Goal: Transaction & Acquisition: Purchase product/service

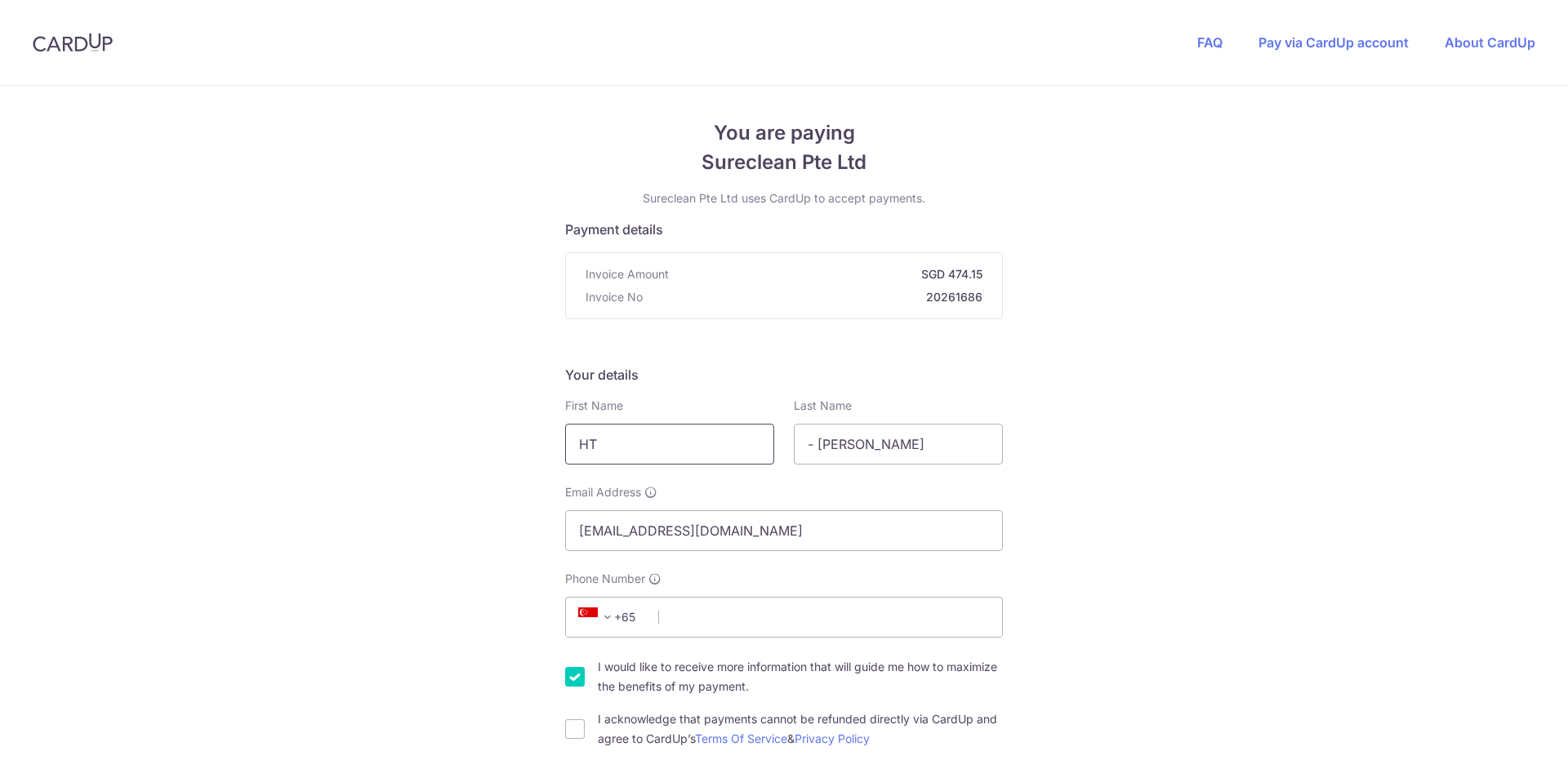
drag, startPoint x: 610, startPoint y: 446, endPoint x: 510, endPoint y: 438, distance: 100.3
drag, startPoint x: 933, startPoint y: 449, endPoint x: 723, endPoint y: 430, distance: 210.9
click at [723, 430] on div "First Name HT Last Name - [PERSON_NAME]" at bounding box center [784, 431] width 457 height 67
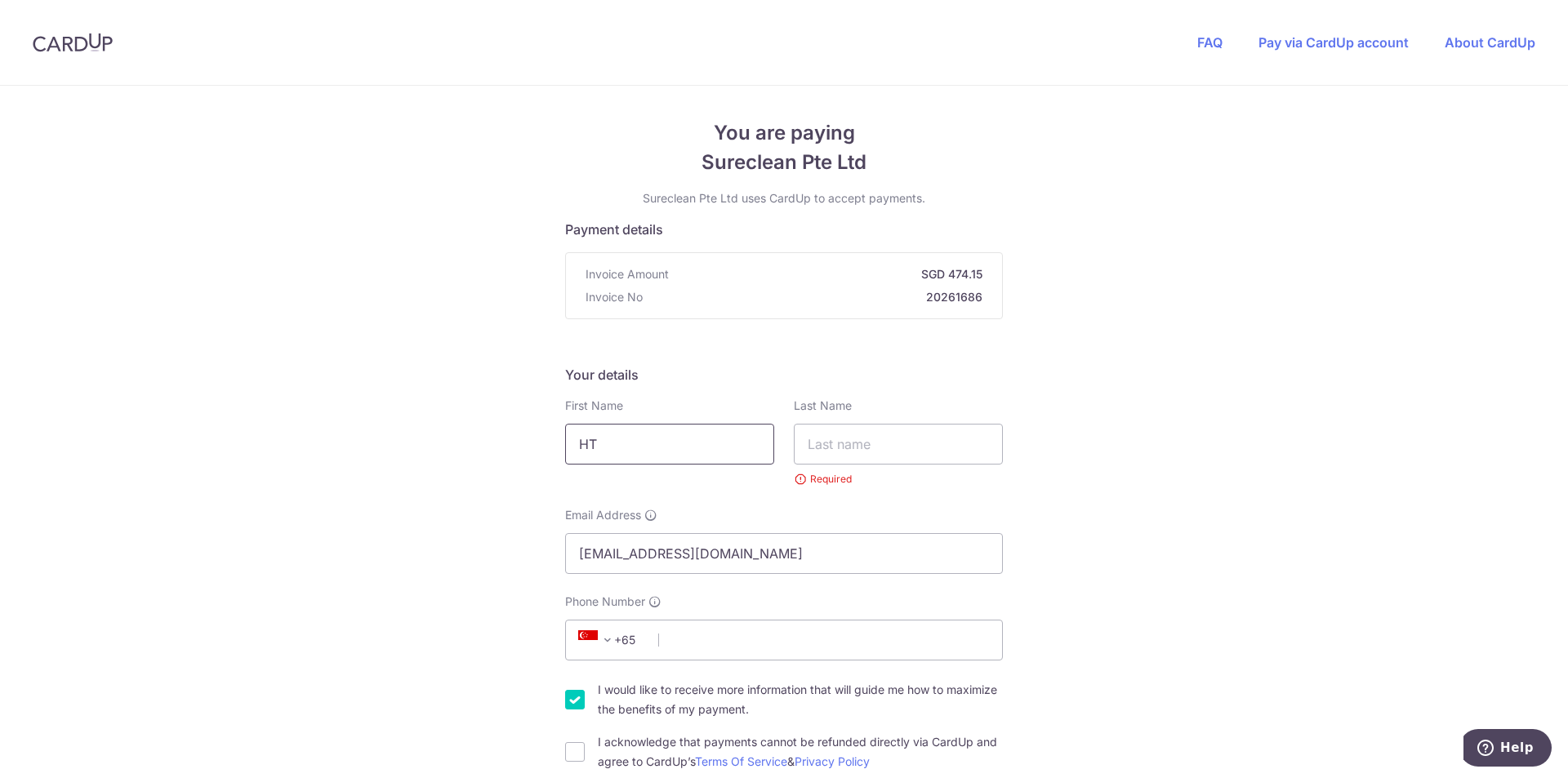
drag, startPoint x: 635, startPoint y: 446, endPoint x: 450, endPoint y: 425, distance: 186.2
type input "Jingyan"
click at [950, 457] on input "text" at bounding box center [898, 445] width 210 height 41
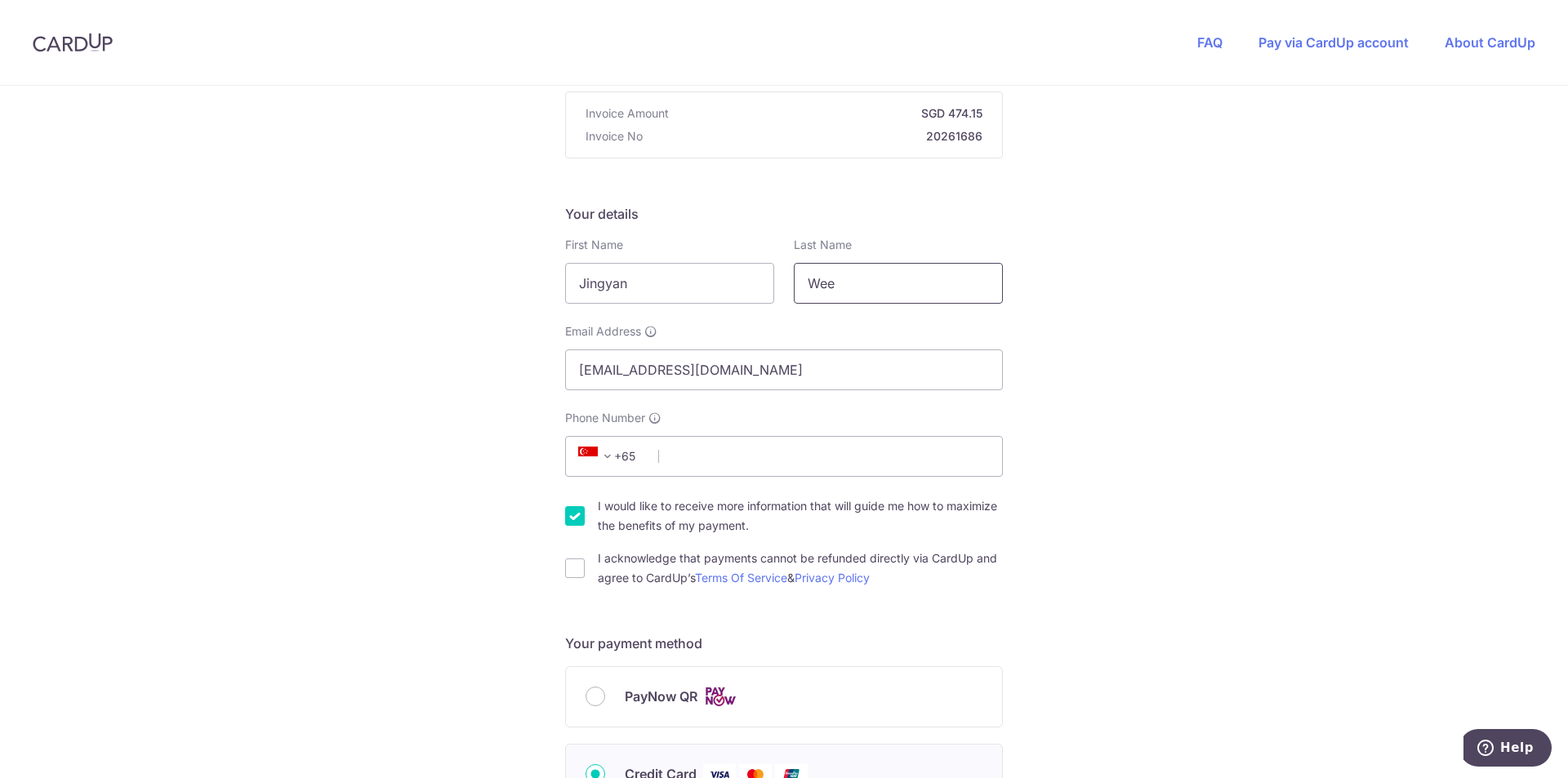
scroll to position [163, 0]
type input "Wee"
click at [720, 454] on input "Phone Number" at bounding box center [784, 454] width 438 height 41
type input "83226060"
click at [637, 513] on label "I would like to receive more information that will guide me how to maximize the…" at bounding box center [801, 513] width 405 height 39
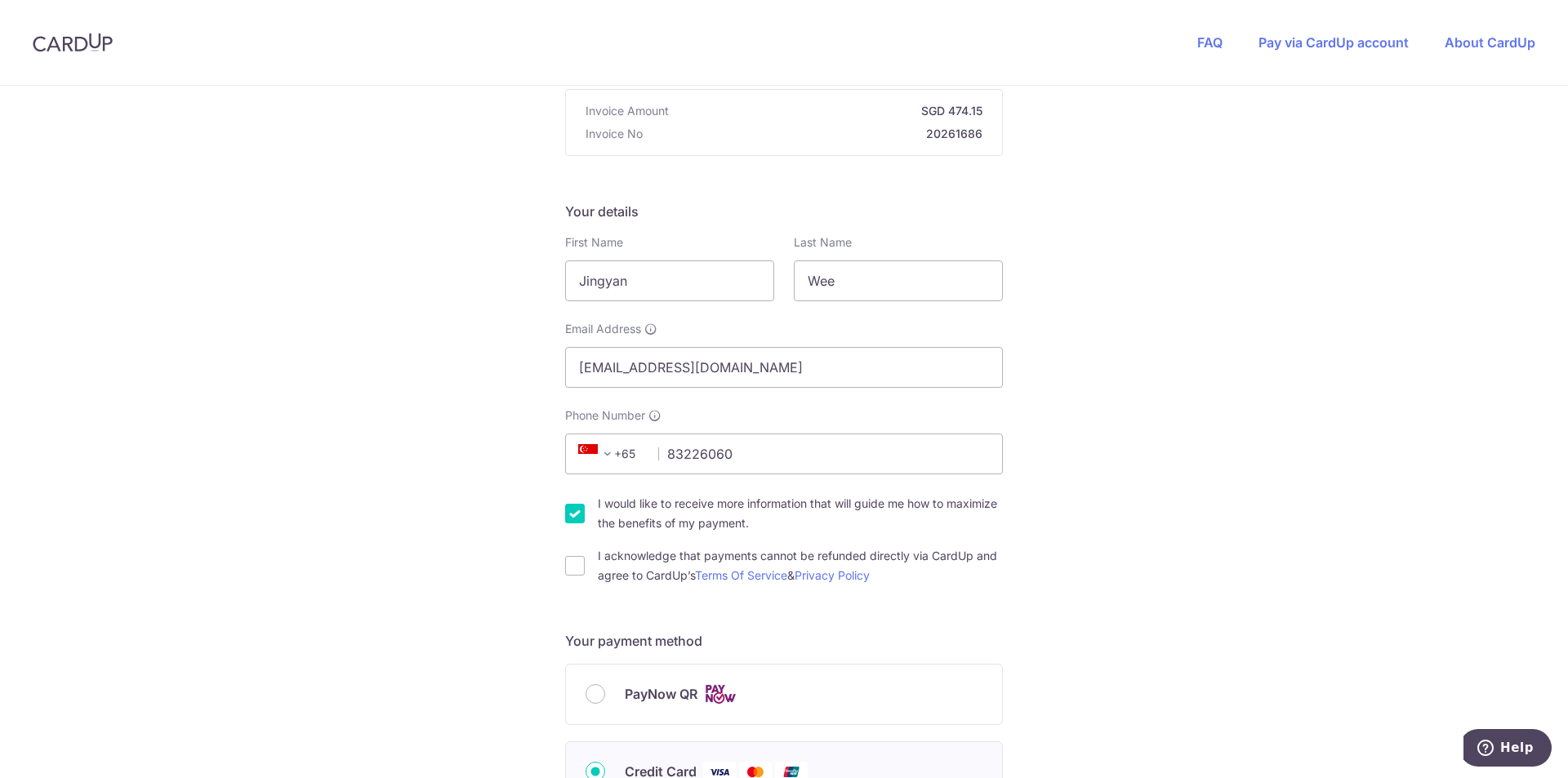
click at [585, 513] on input "I would like to receive more information that will guide me how to maximize the…" at bounding box center [575, 513] width 20 height 20
checkbox input "false"
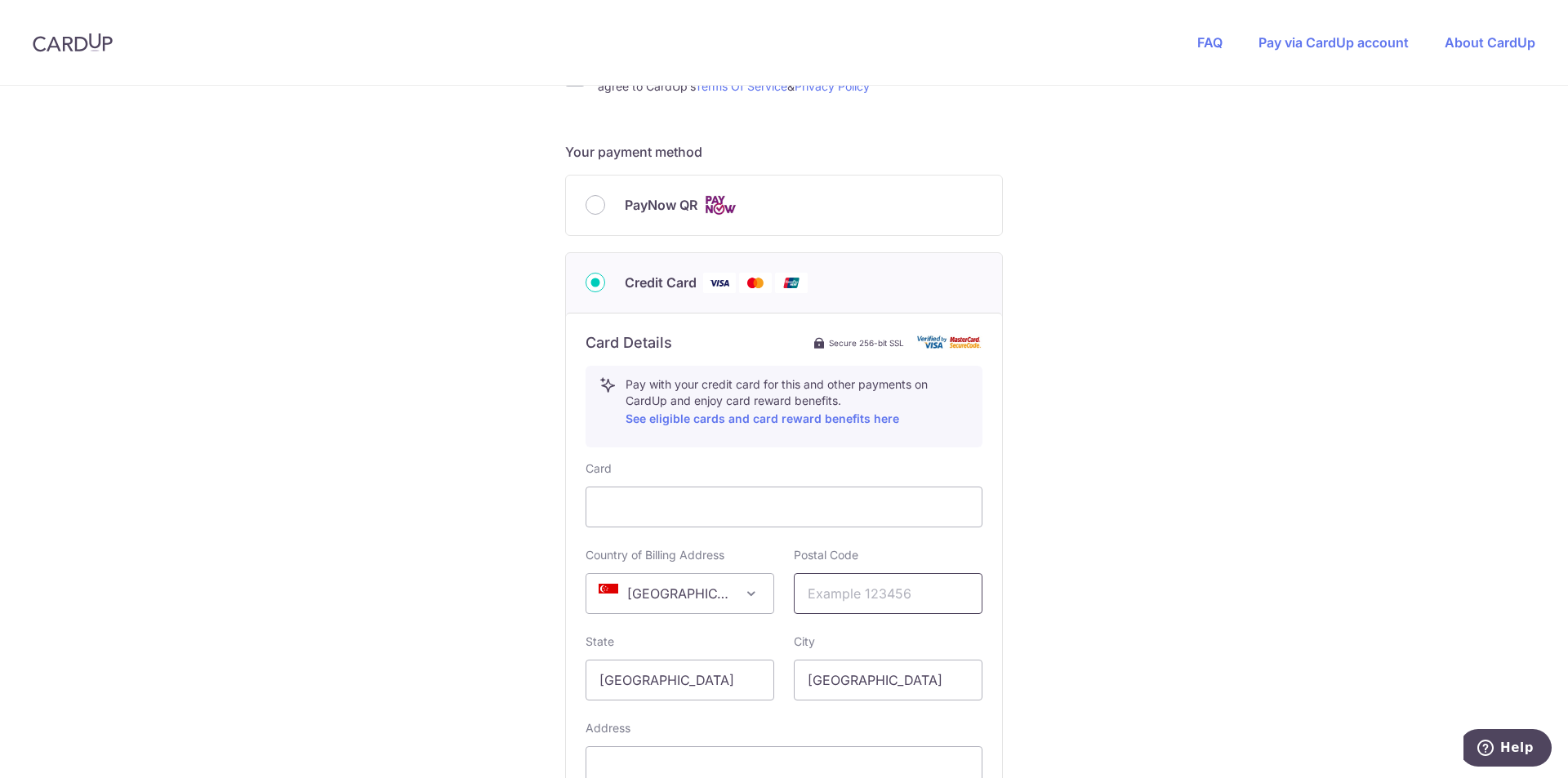
scroll to position [653, 0]
click at [896, 606] on input "text" at bounding box center [888, 593] width 189 height 41
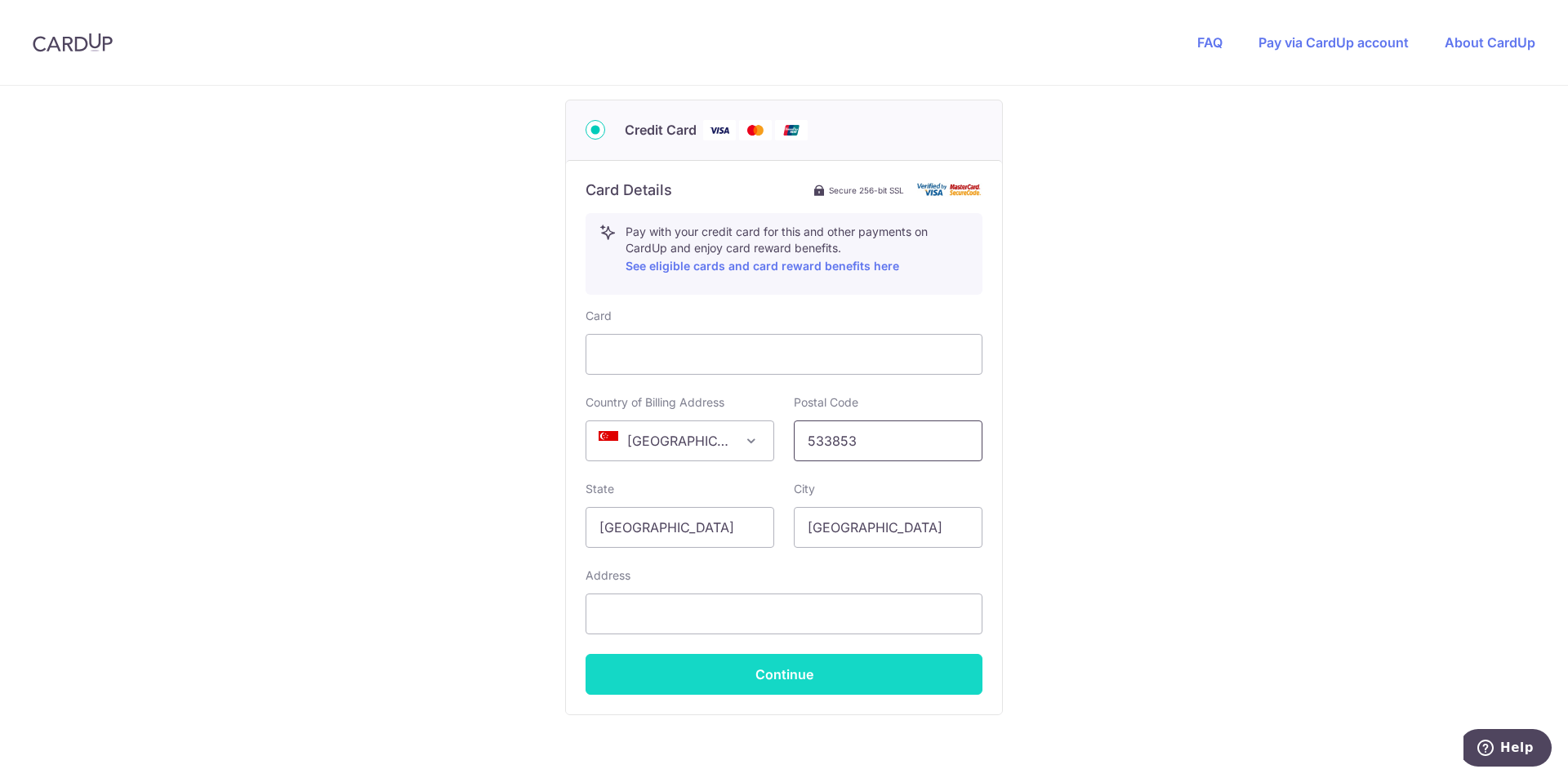
scroll to position [816, 0]
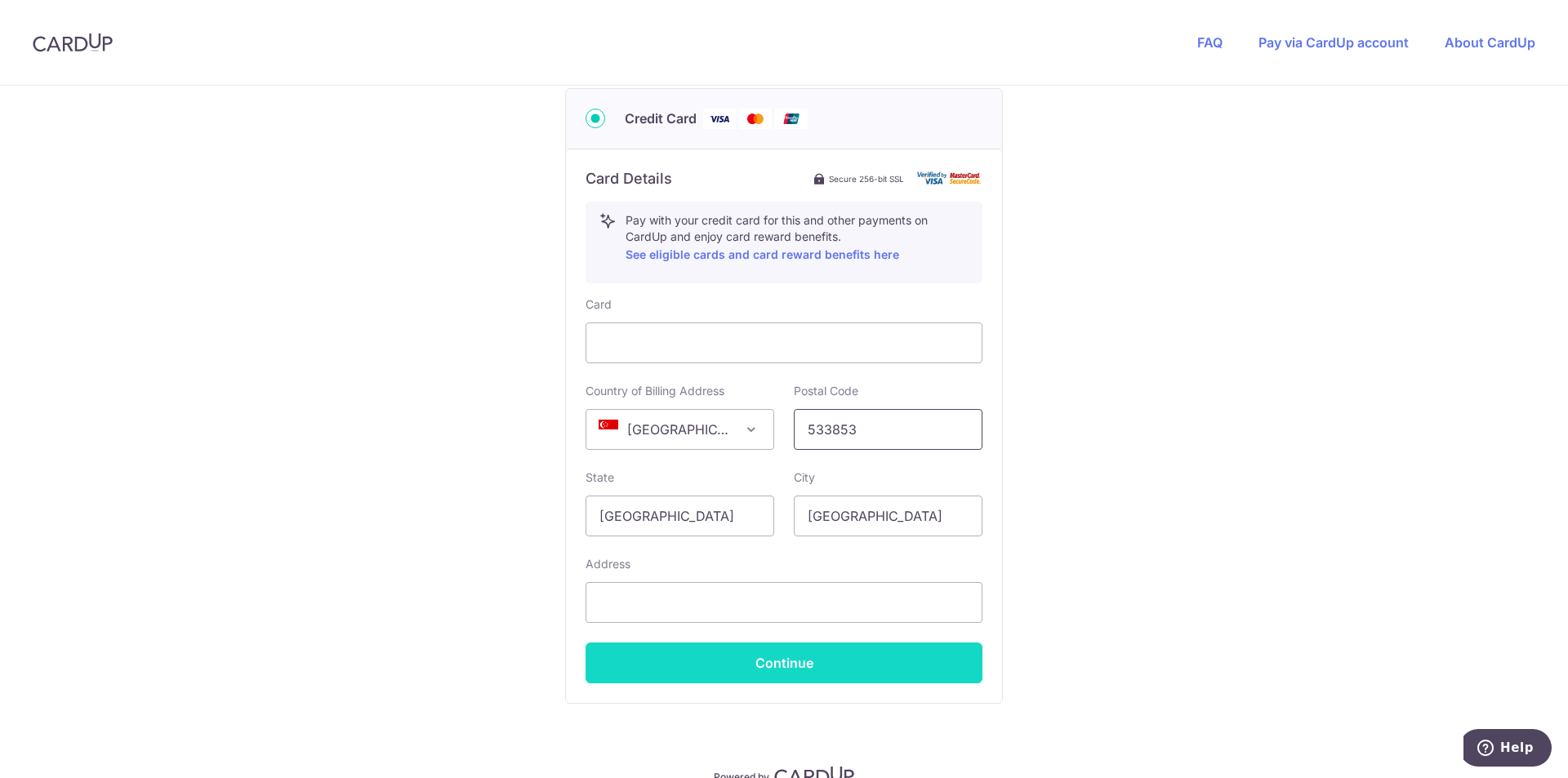
type input "533853"
click at [807, 660] on button "Continue" at bounding box center [784, 664] width 397 height 41
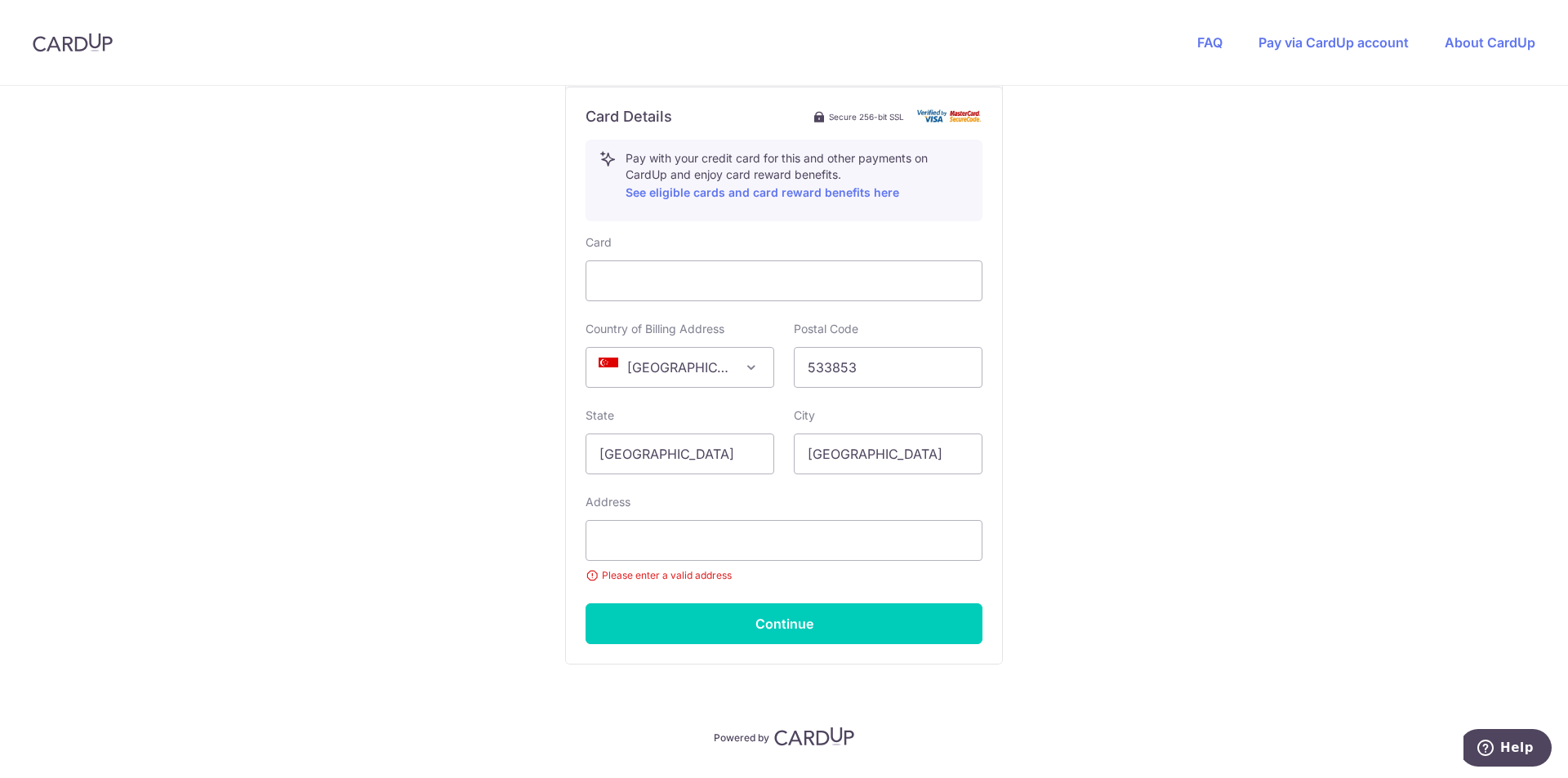
scroll to position [946, 0]
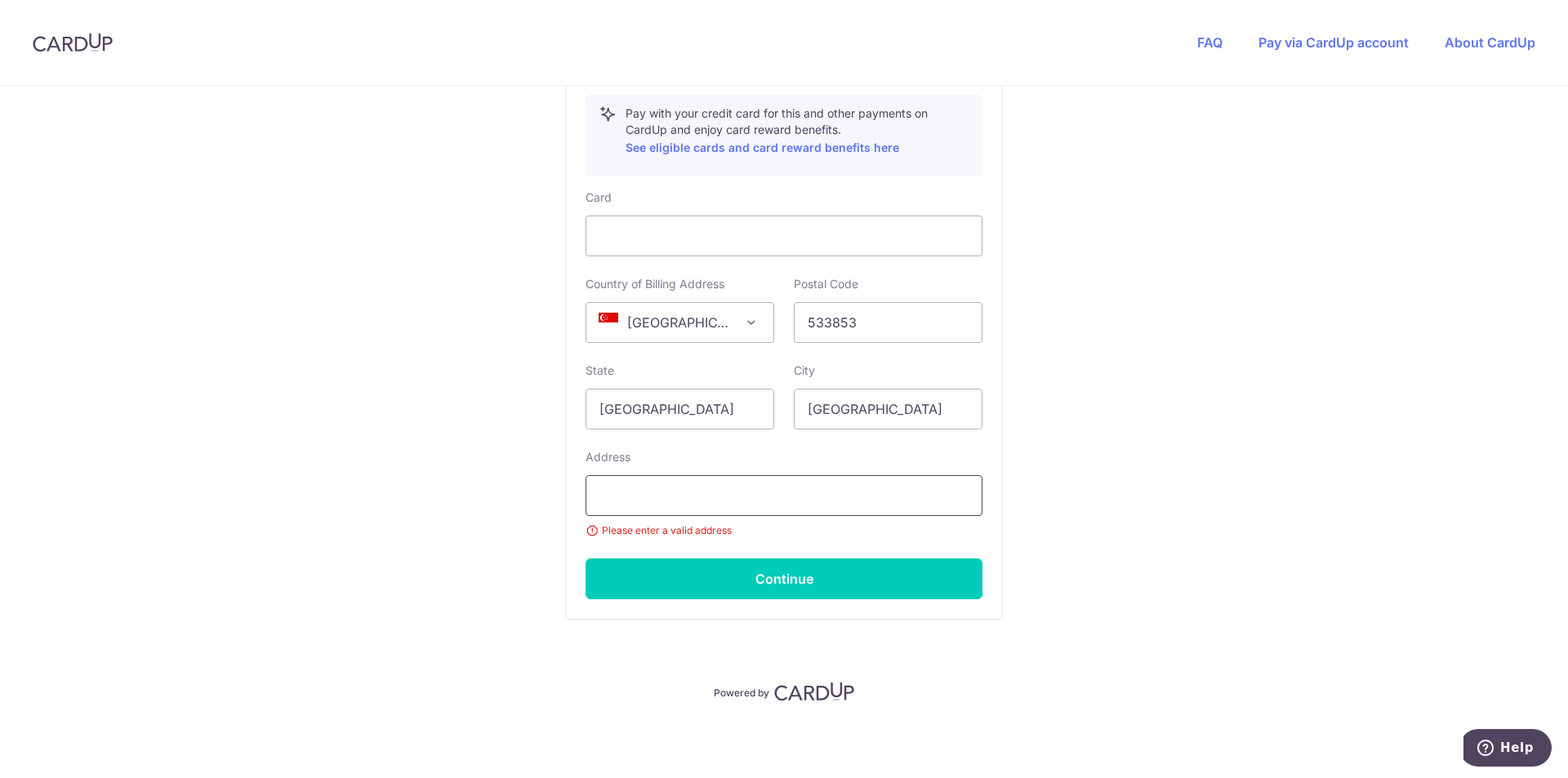
click at [692, 495] on input "text" at bounding box center [784, 496] width 397 height 41
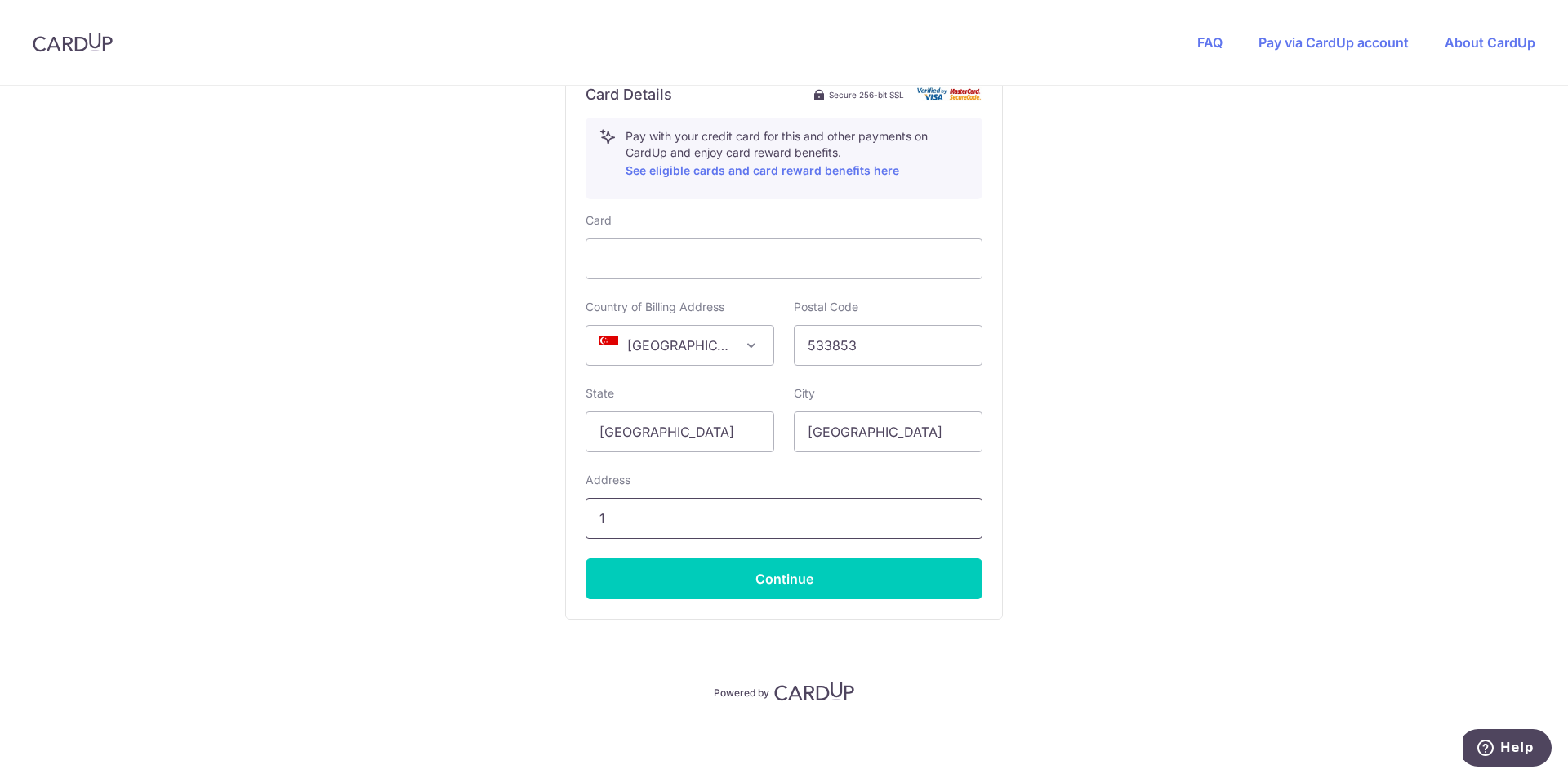
scroll to position [924, 0]
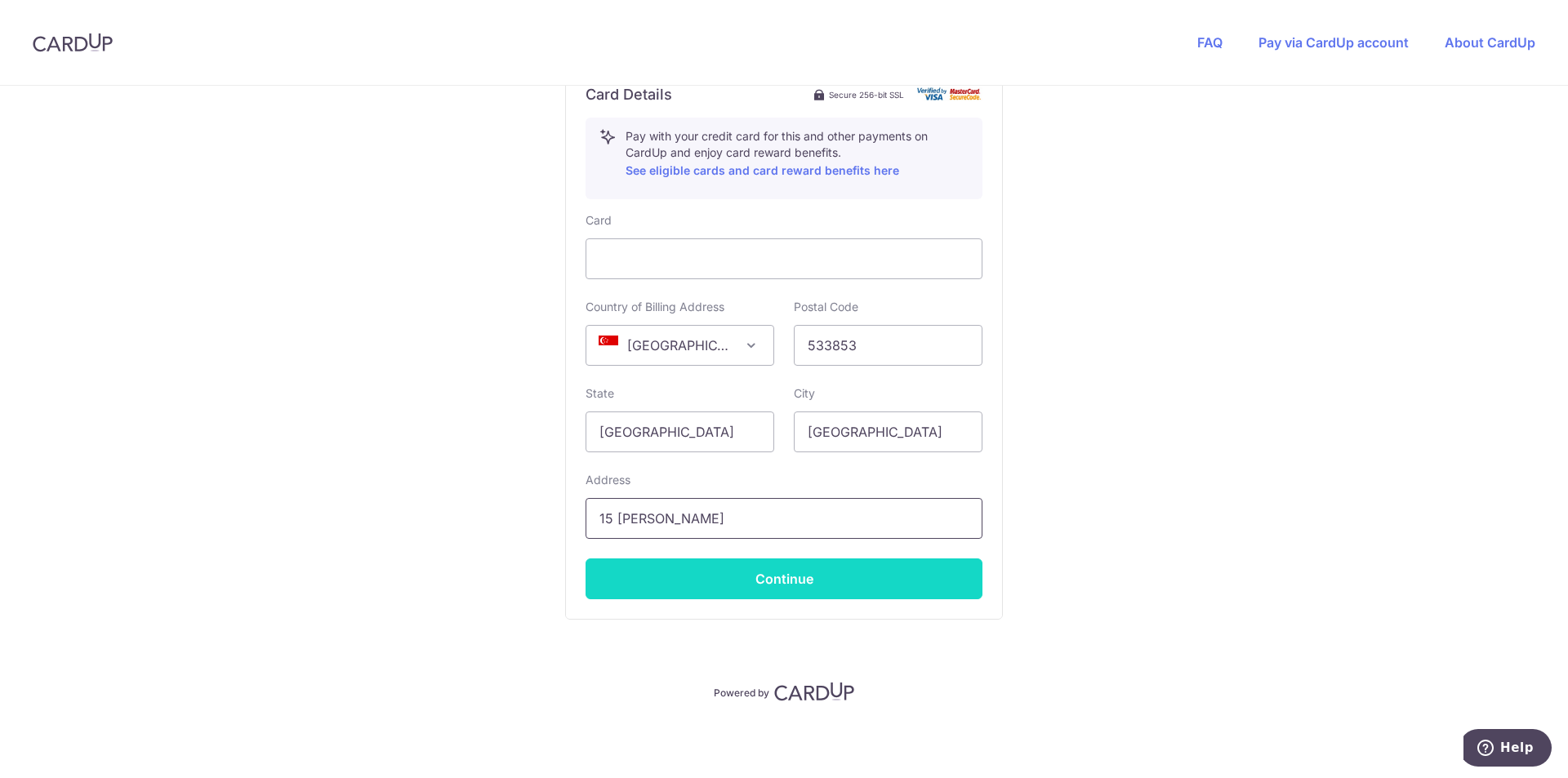
type input "15 [PERSON_NAME]"
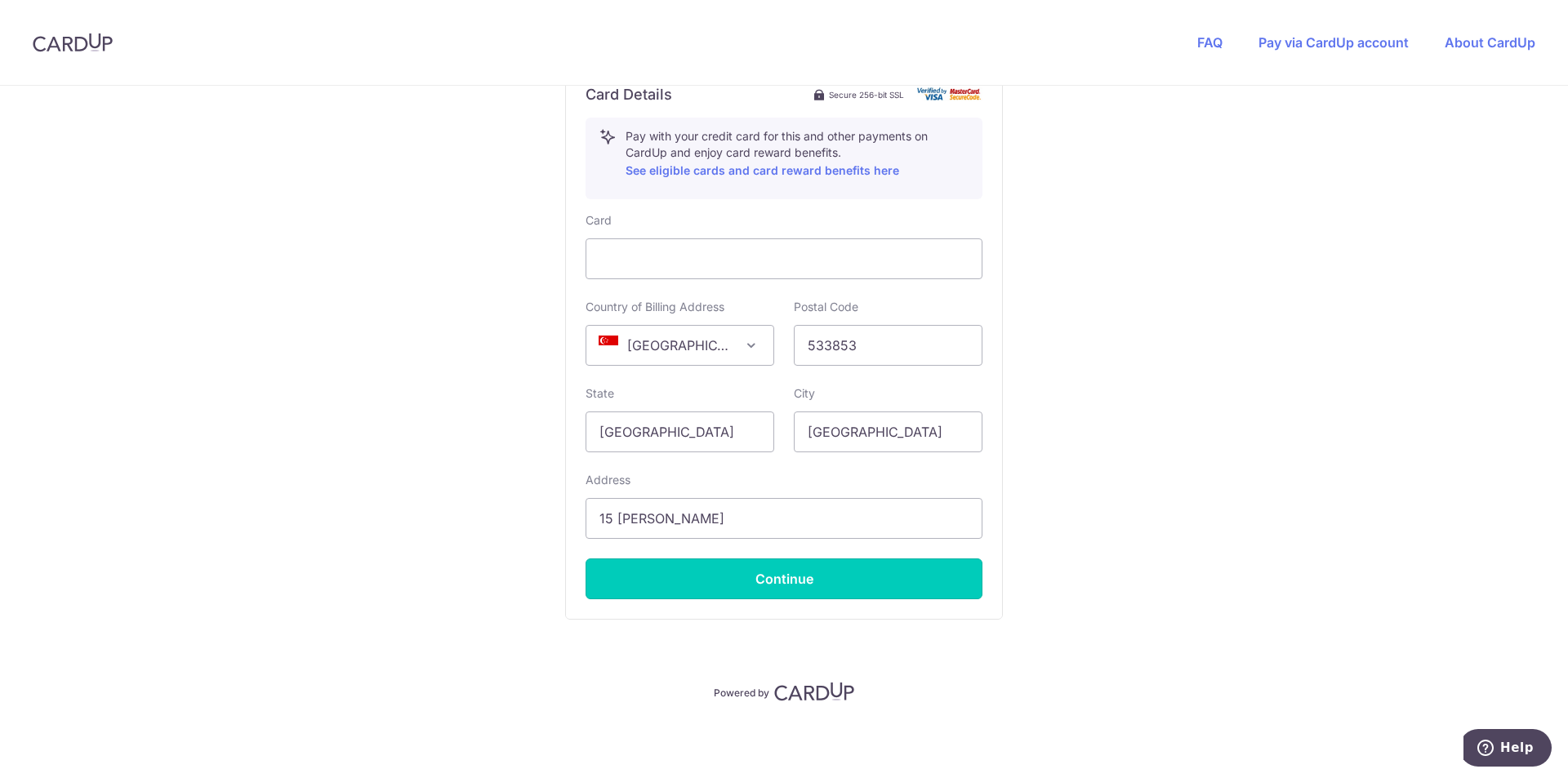
click at [749, 593] on button "Continue" at bounding box center [784, 579] width 397 height 41
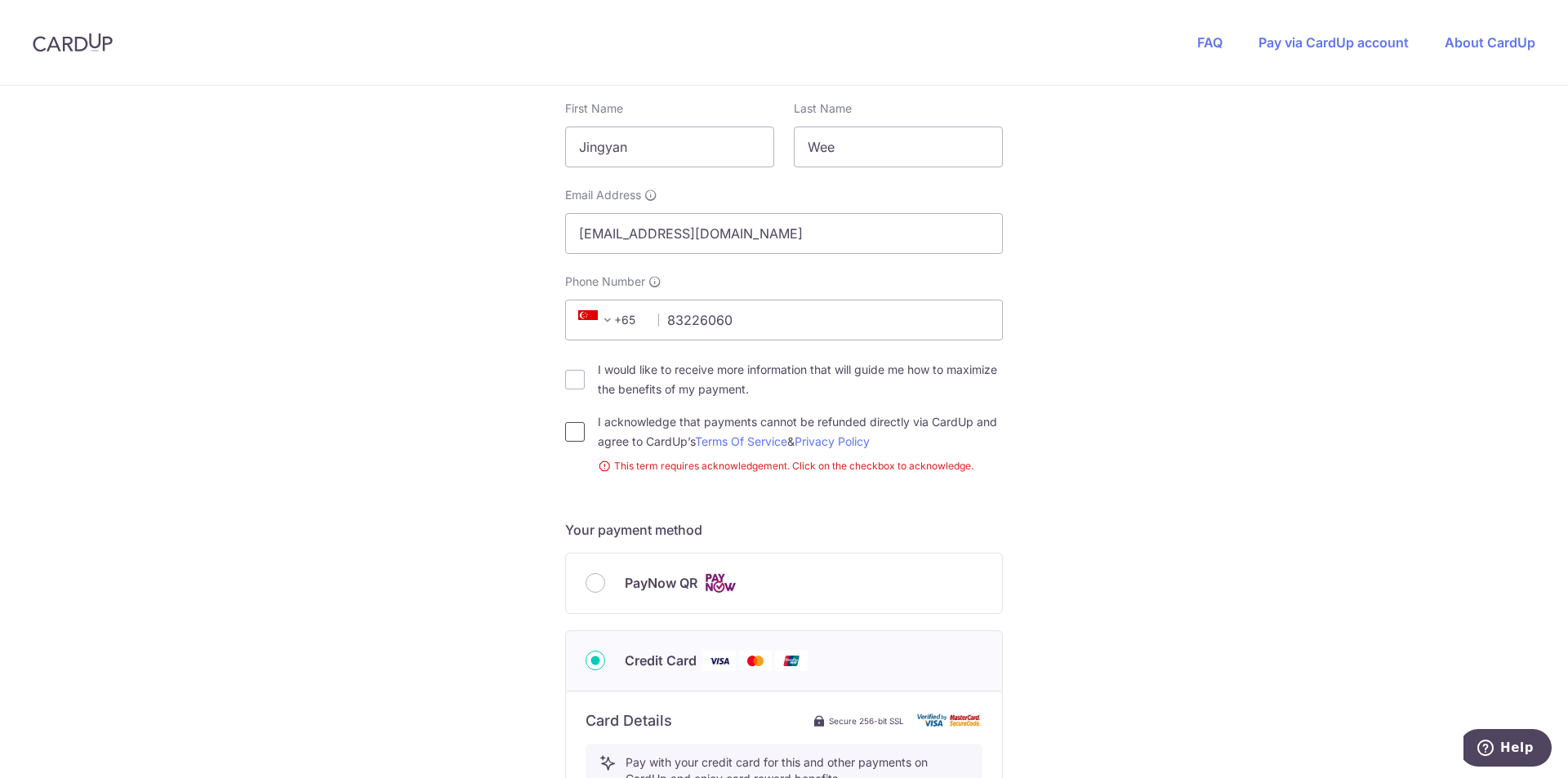
click at [566, 437] on input "I acknowledge that payments cannot be refunded directly via CardUp and agree to…" at bounding box center [575, 432] width 20 height 20
checkbox input "true"
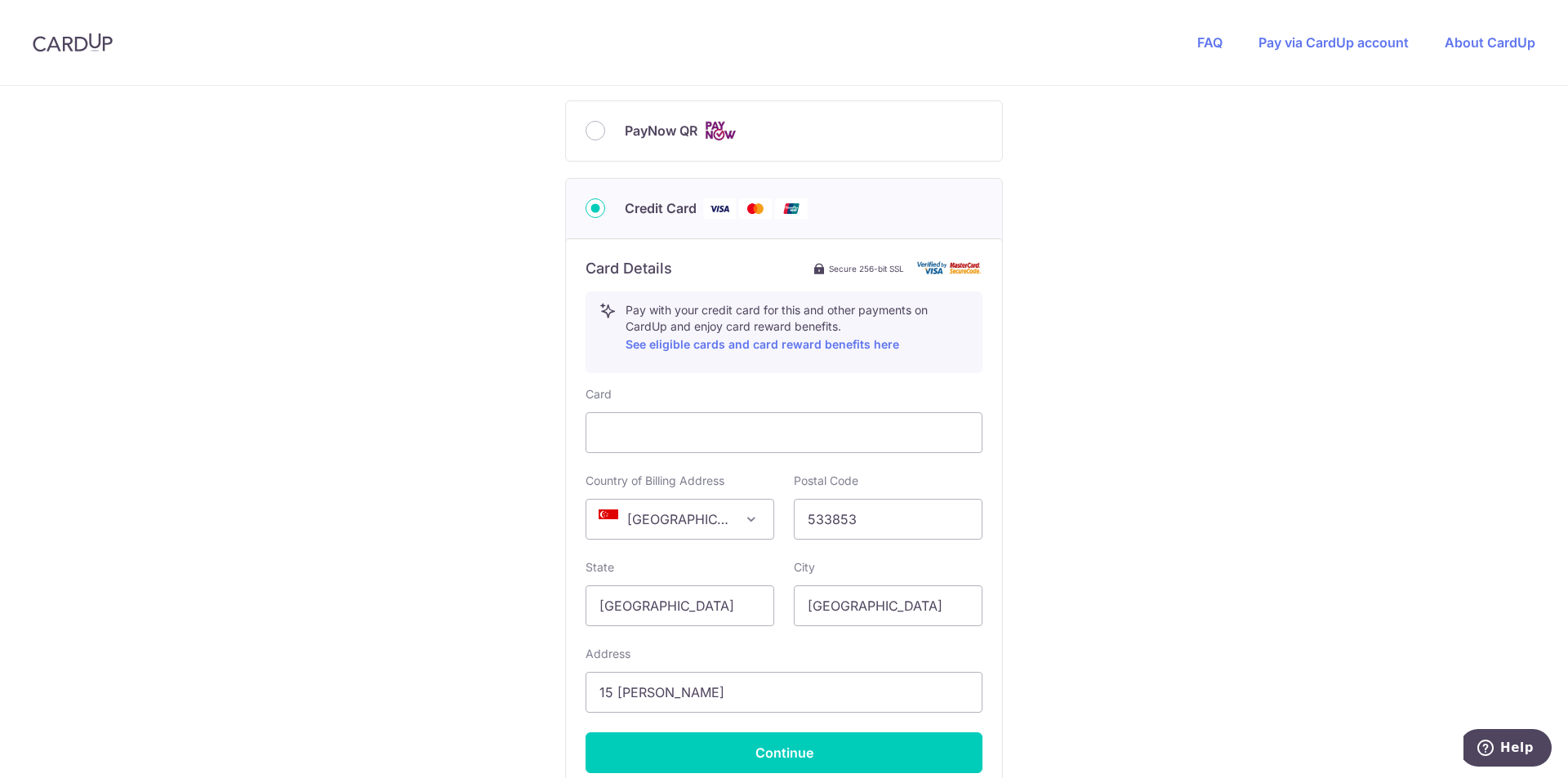
scroll to position [788, 0]
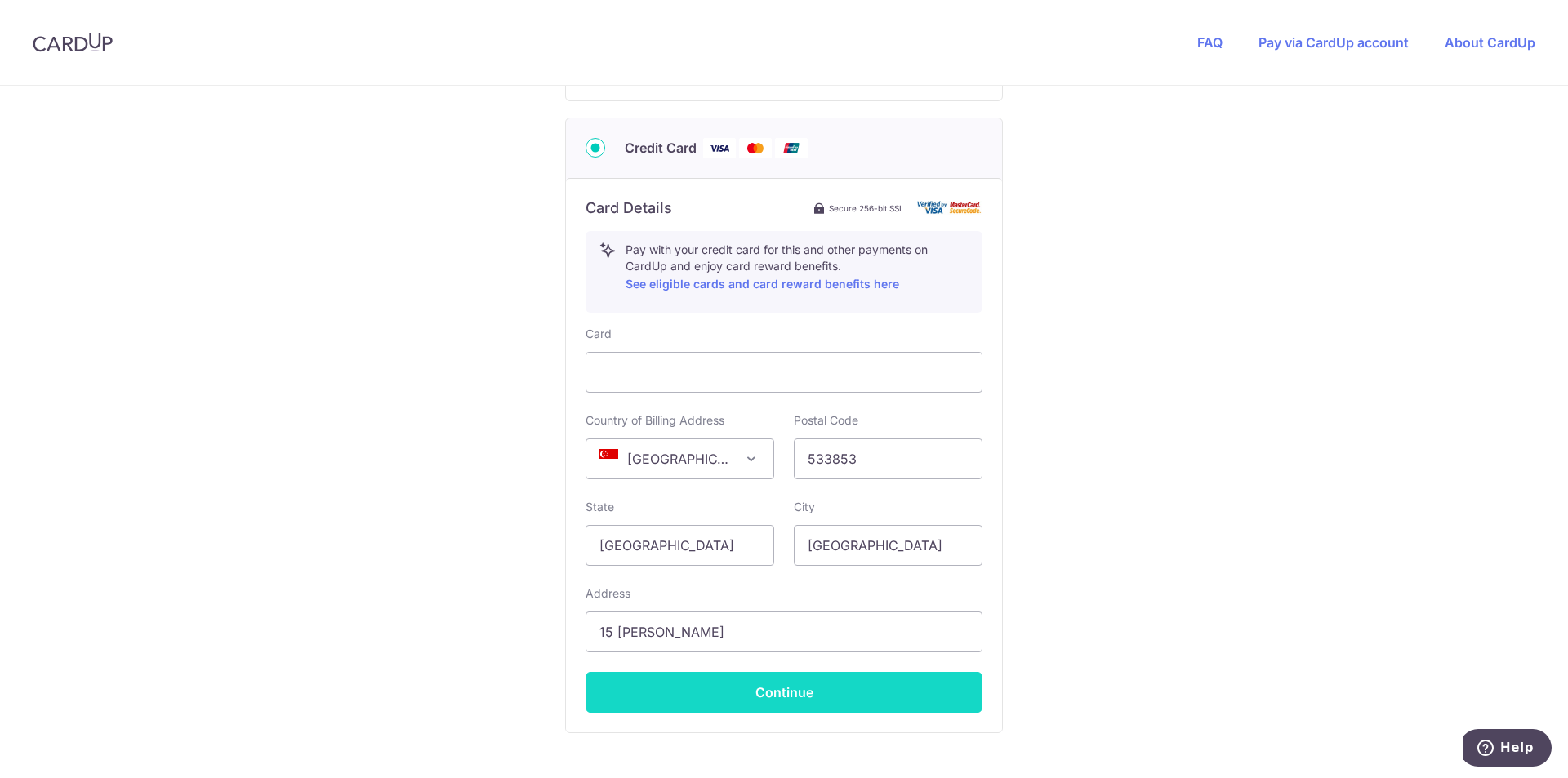
click at [751, 689] on button "Continue" at bounding box center [784, 692] width 397 height 41
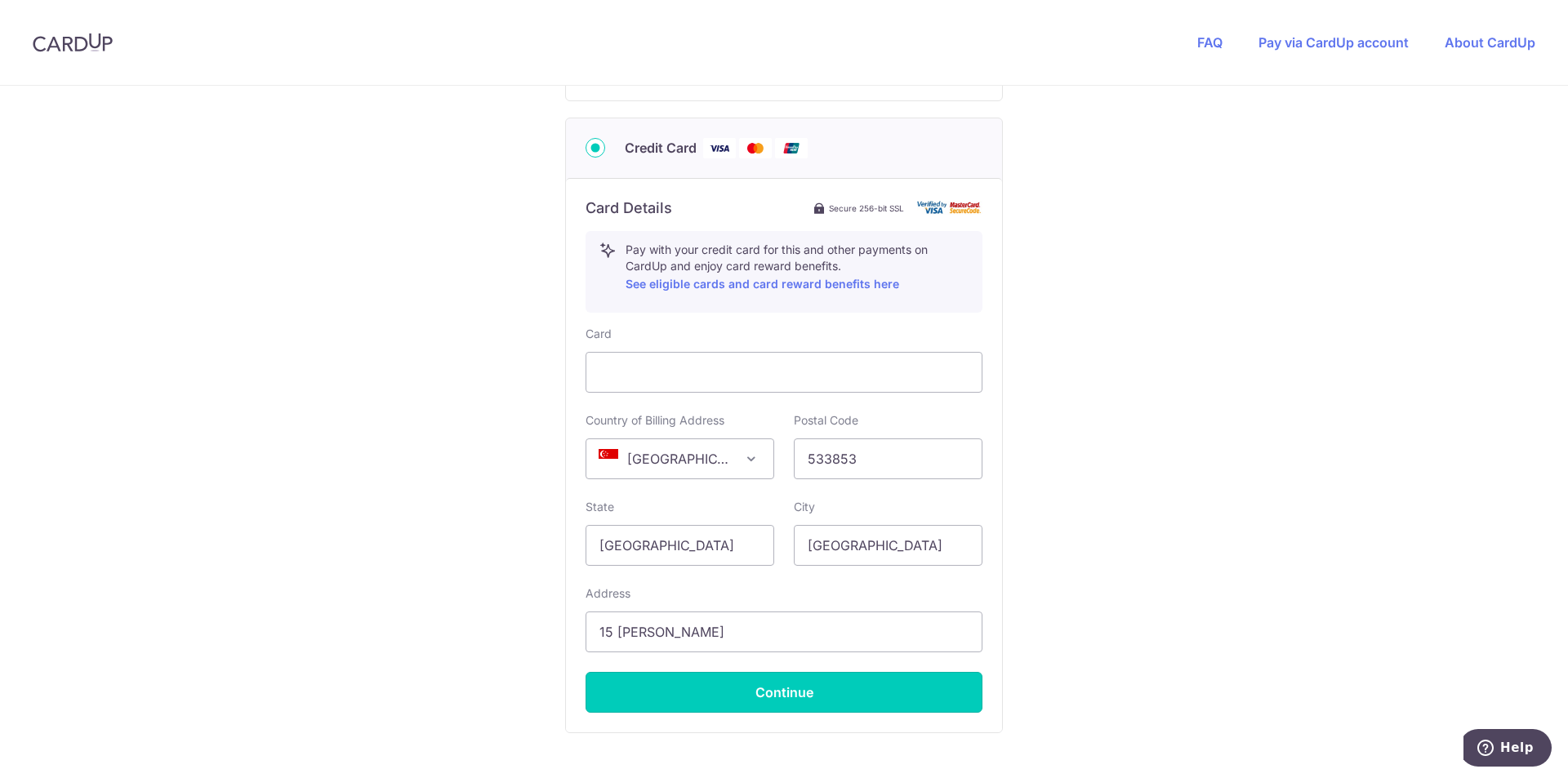
type input "**** 6274"
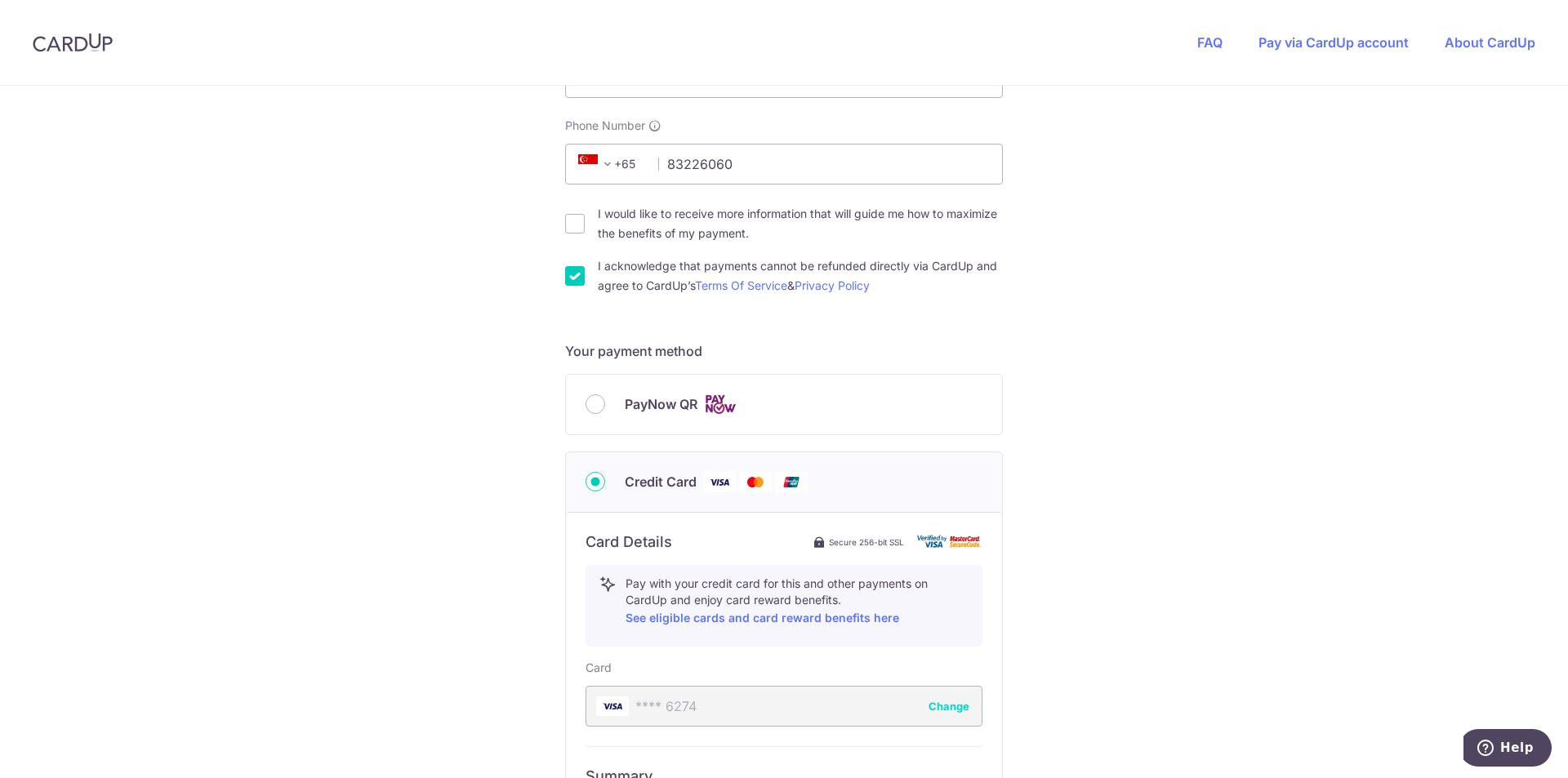
scroll to position [653, 0]
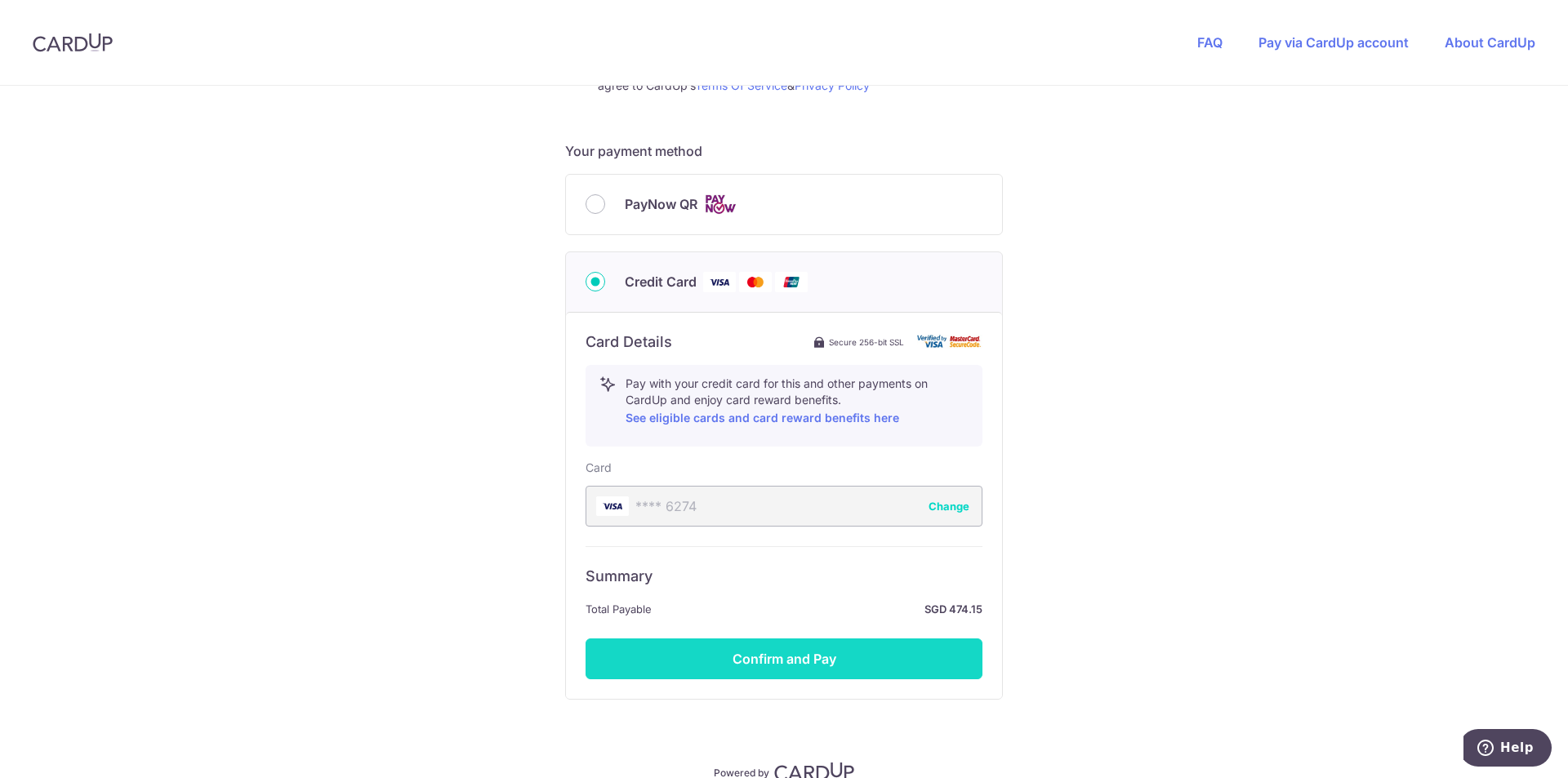
click at [811, 667] on button "Confirm and Pay" at bounding box center [784, 659] width 397 height 41
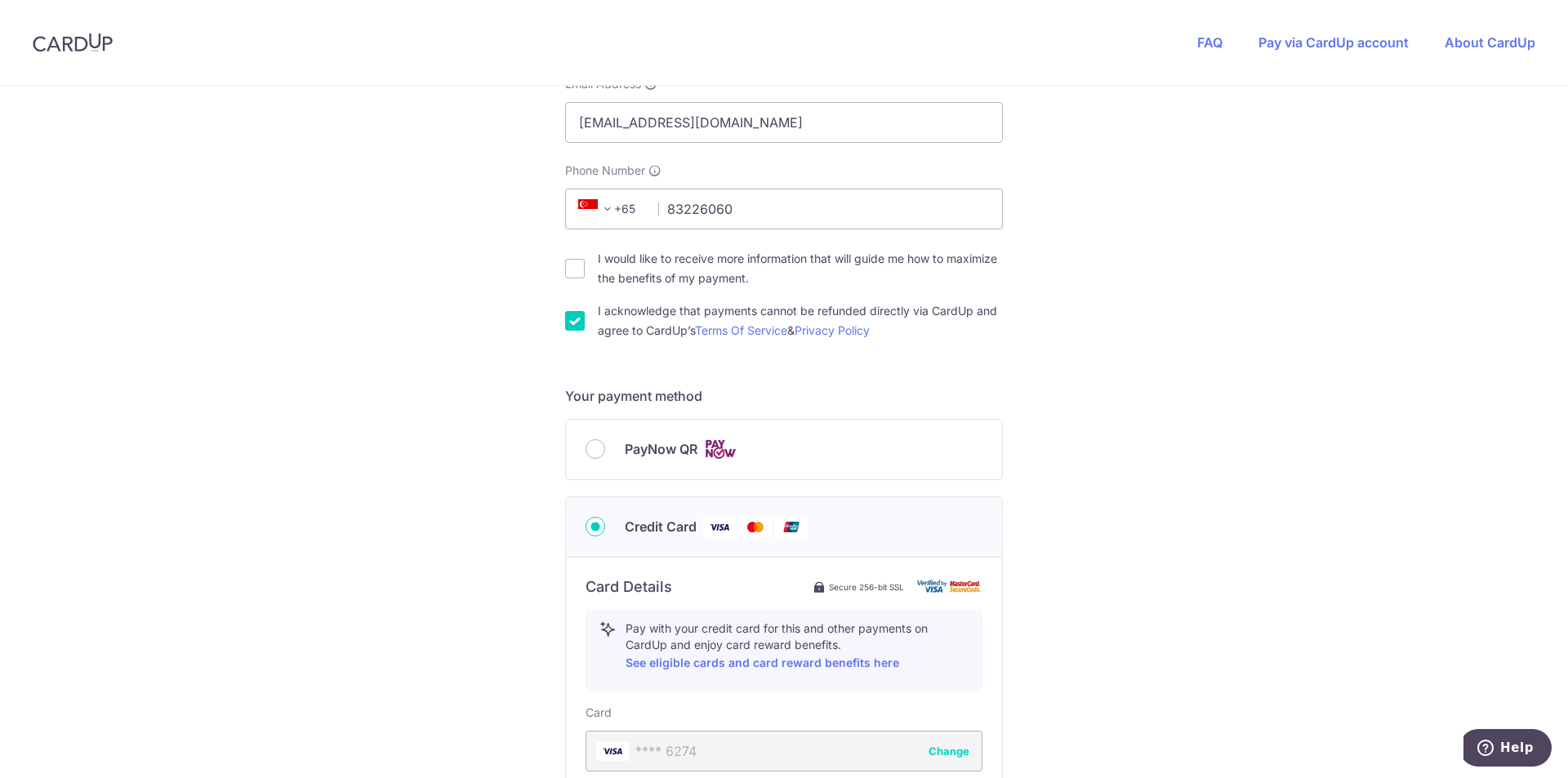
scroll to position [734, 0]
